Goal: Task Accomplishment & Management: Complete application form

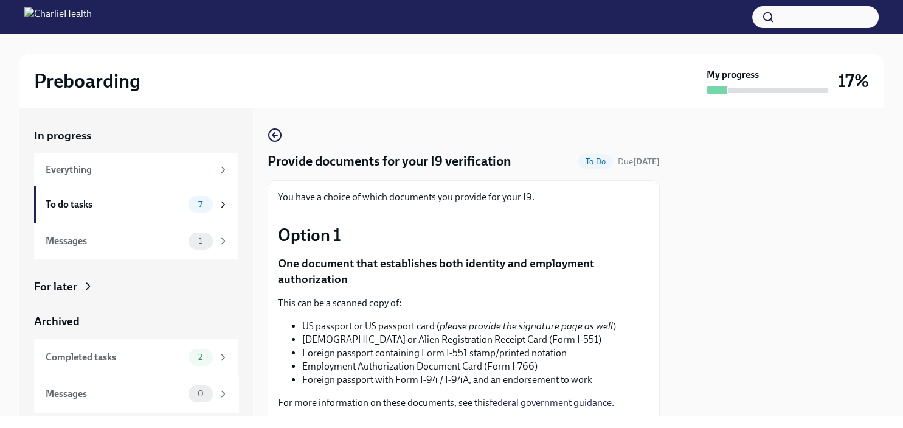
scroll to position [239, 0]
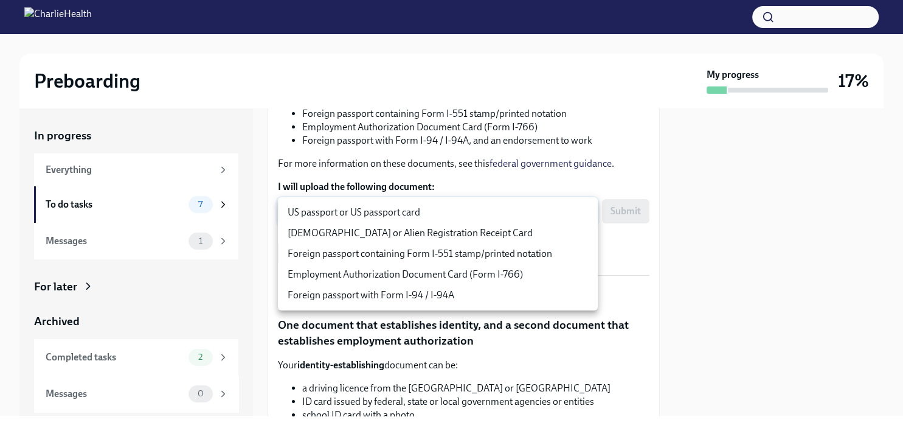
click at [574, 215] on body "Preboarding My progress 17% In progress Everything To do tasks 7 Messages 1 For…" at bounding box center [451, 214] width 903 height 428
click at [454, 206] on li "US passport or US passport card" at bounding box center [438, 212] width 320 height 21
type input "KnYOjnC8x"
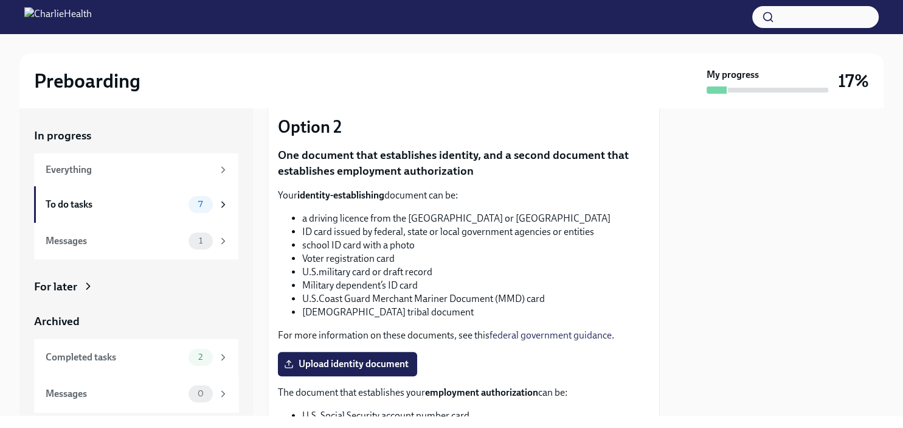
scroll to position [430, 0]
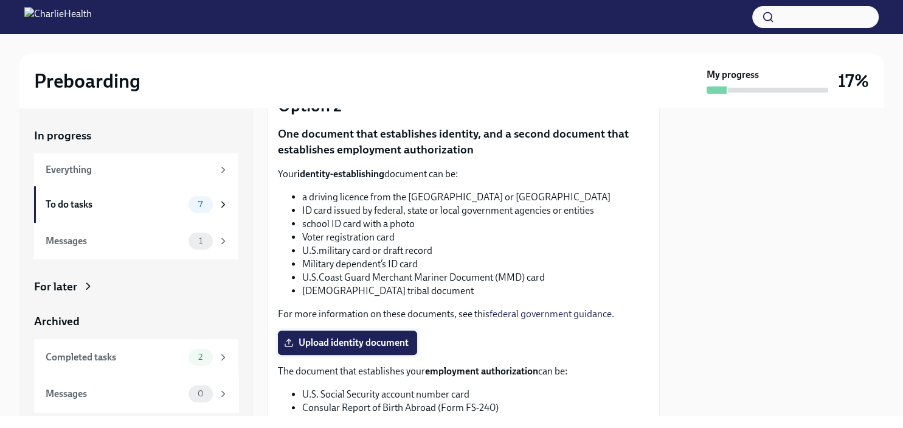
click at [357, 352] on label "Upload identity document" at bounding box center [347, 342] width 139 height 24
click at [0, 0] on input "Upload identity document" at bounding box center [0, 0] width 0 height 0
click at [388, 341] on span "Upload identity document" at bounding box center [347, 342] width 122 height 12
click at [0, 0] on input "Upload identity document" at bounding box center [0, 0] width 0 height 0
click at [367, 348] on span "Drivers License.jpg" at bounding box center [332, 342] width 93 height 12
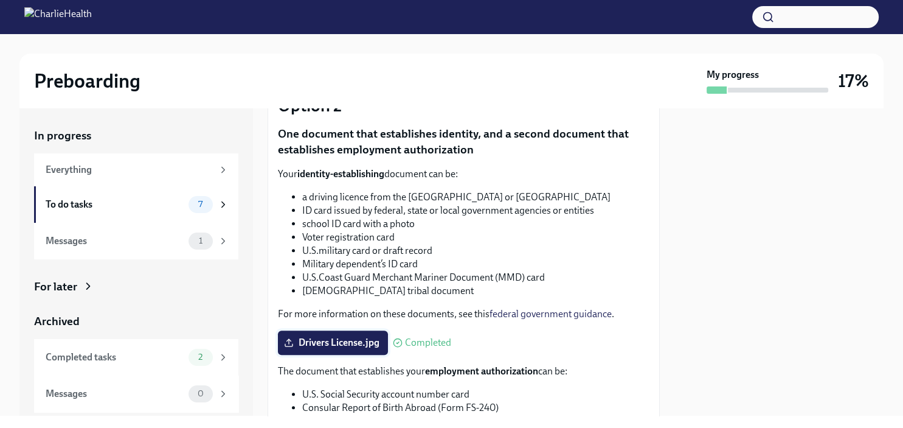
click at [0, 0] on input "Drivers License.jpg" at bounding box center [0, 0] width 0 height 0
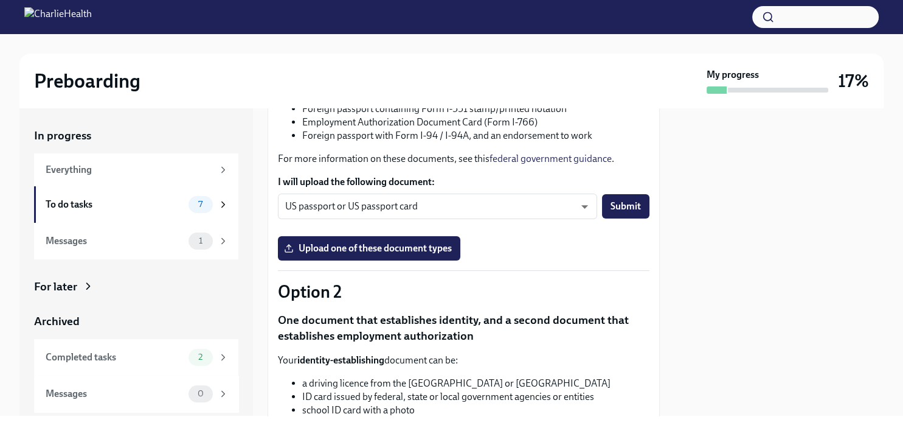
scroll to position [239, 0]
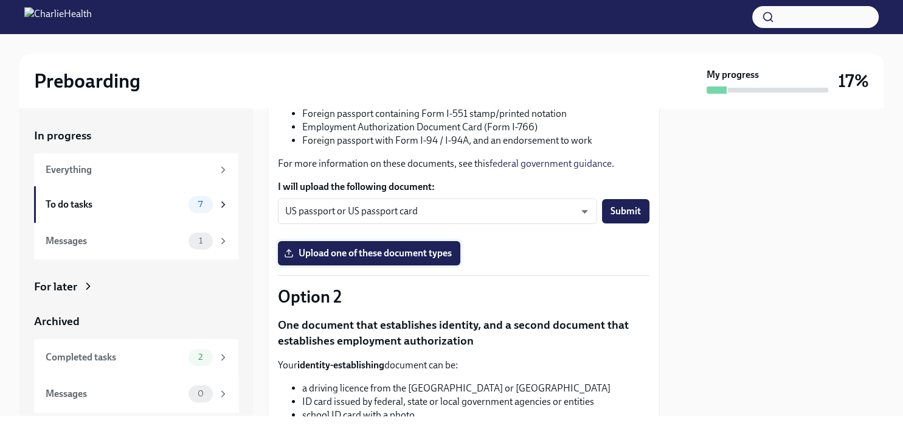
click at [383, 254] on span "Upload one of these document types" at bounding box center [368, 253] width 165 height 12
click at [0, 0] on input "Upload one of these document types" at bounding box center [0, 0] width 0 height 0
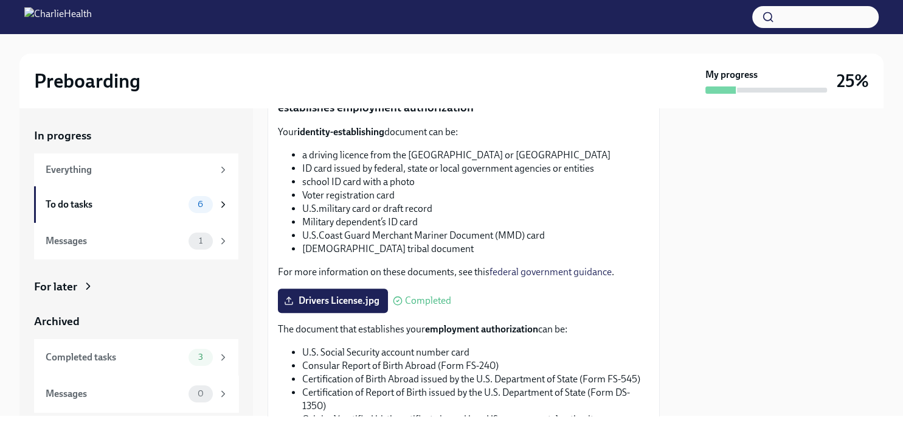
scroll to position [699, 0]
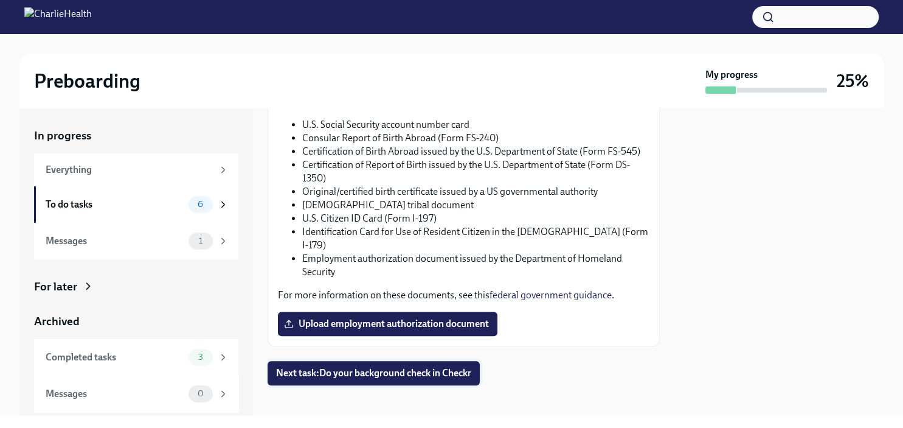
click at [442, 369] on span "Next task : Do your background check in Checkr" at bounding box center [373, 373] width 195 height 12
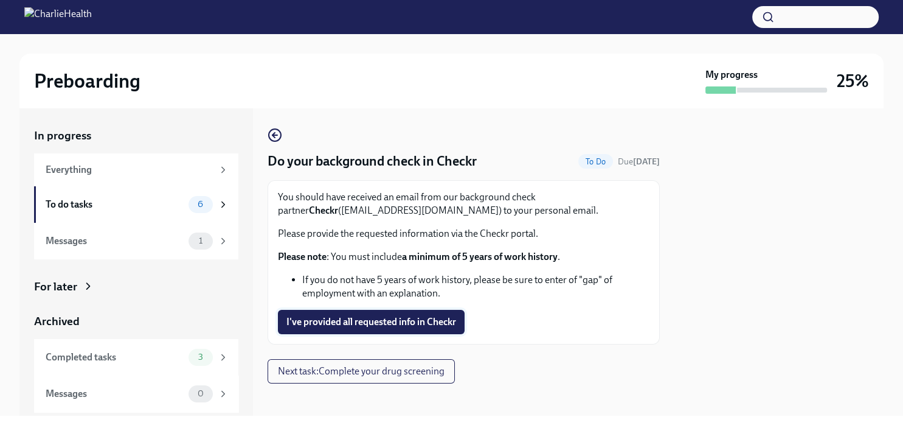
click at [432, 317] on span "I've provided all requested info in Checkr" at bounding box center [371, 322] width 170 height 12
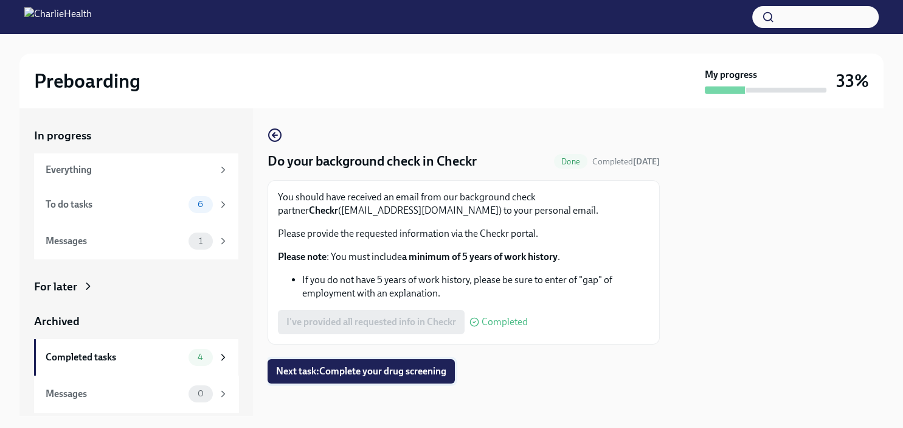
click at [389, 380] on button "Next task : Complete your drug screening" at bounding box center [361, 371] width 187 height 24
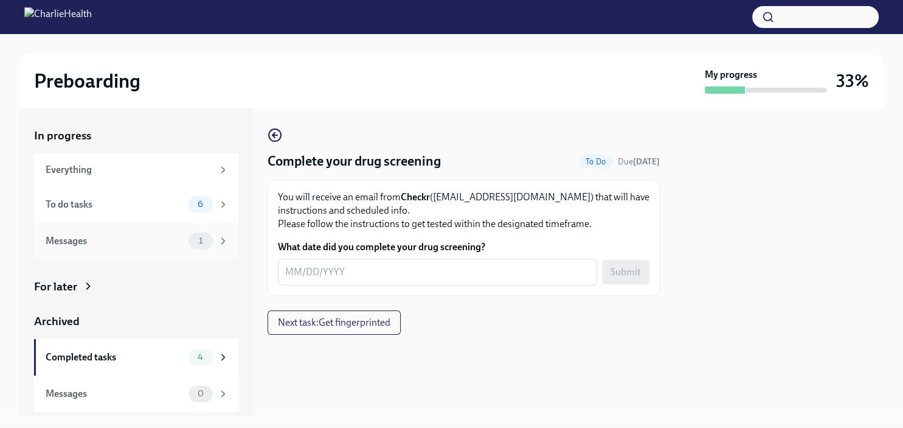
click at [125, 245] on div "Messages" at bounding box center [115, 240] width 138 height 13
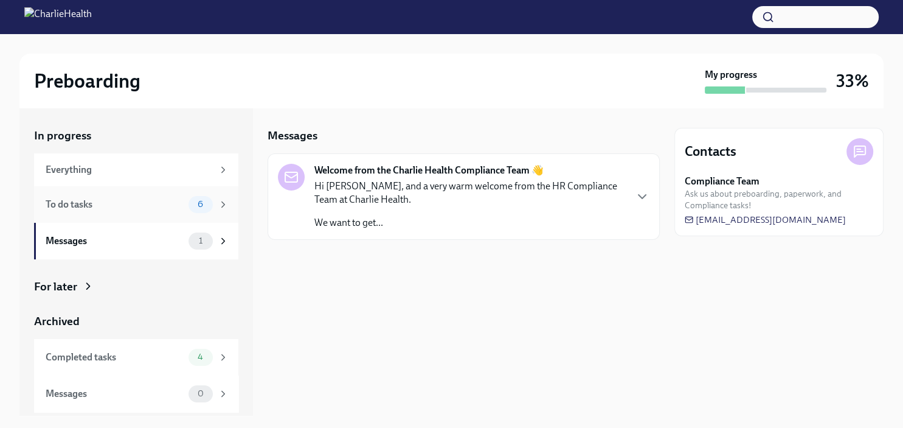
click at [171, 197] on div "To do tasks 6" at bounding box center [137, 204] width 183 height 17
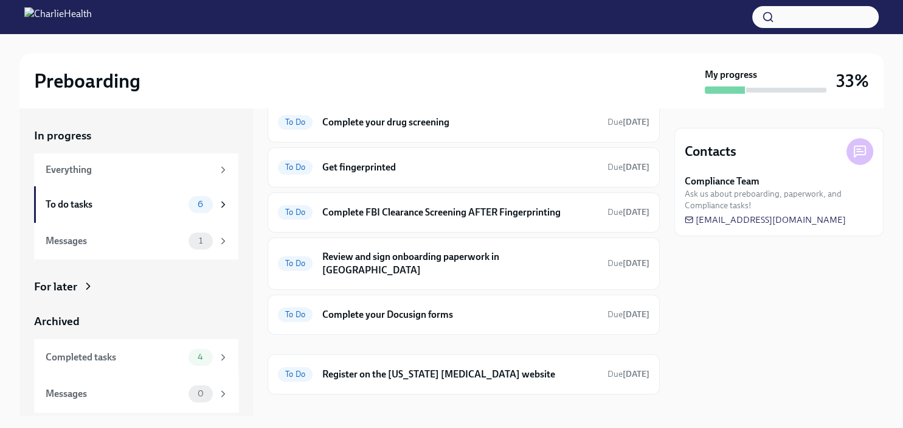
scroll to position [55, 0]
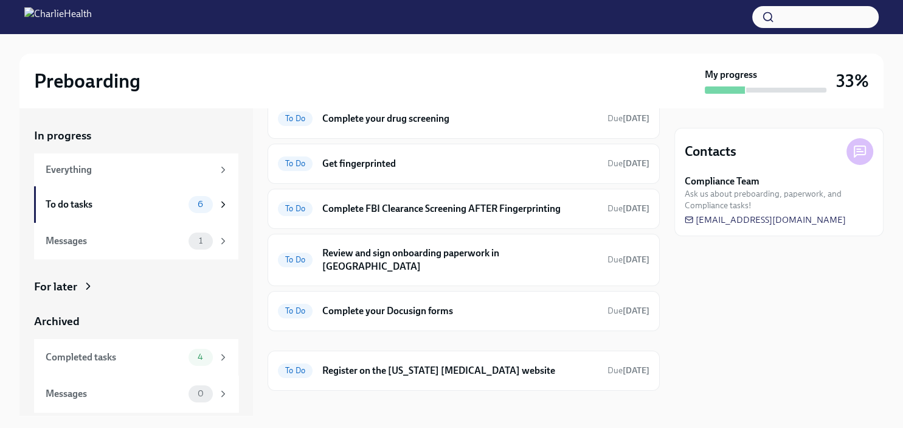
drag, startPoint x: 656, startPoint y: 201, endPoint x: 655, endPoint y: 218, distance: 17.7
click at [655, 218] on div "In progress Everything To do tasks 6 Messages 1 For later Archived Completed ta…" at bounding box center [451, 261] width 864 height 307
click at [480, 365] on h6 "Register on the [US_STATE] [MEDICAL_DATA] website" at bounding box center [459, 371] width 275 height 13
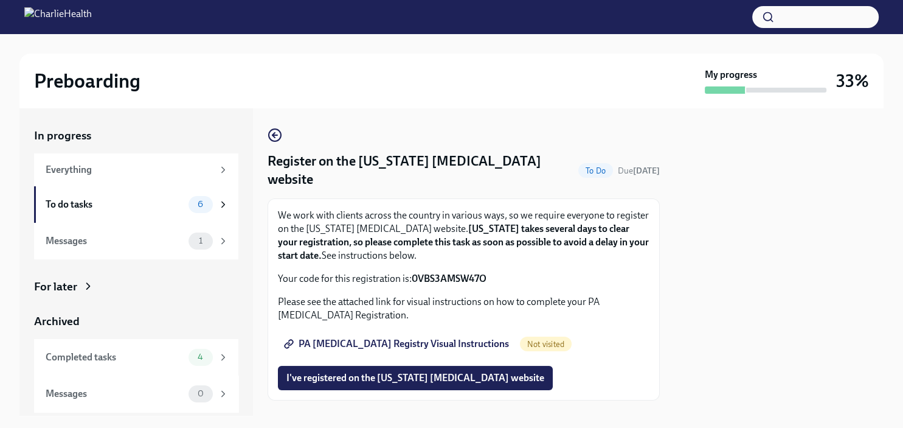
click at [480, 372] on span "I've registered on the [US_STATE] [MEDICAL_DATA] website" at bounding box center [415, 378] width 258 height 12
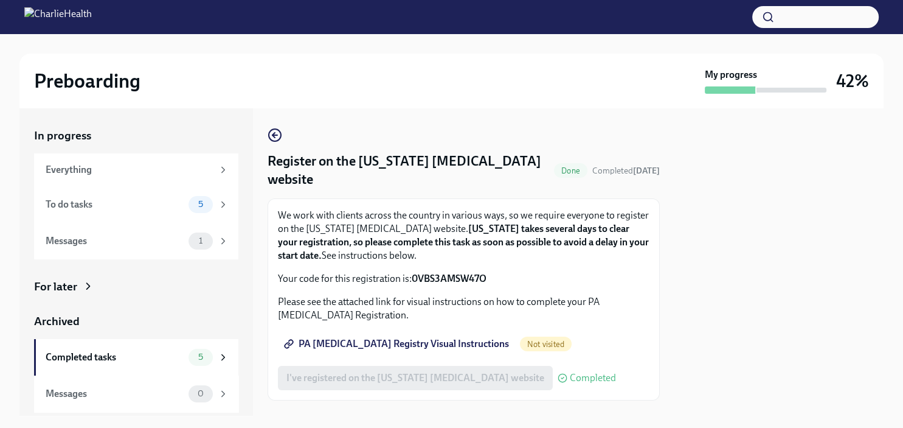
click at [450, 347] on span "PA [MEDICAL_DATA] Registry Visual Instructions" at bounding box center [397, 344] width 223 height 12
